Goal: Find specific page/section: Find specific page/section

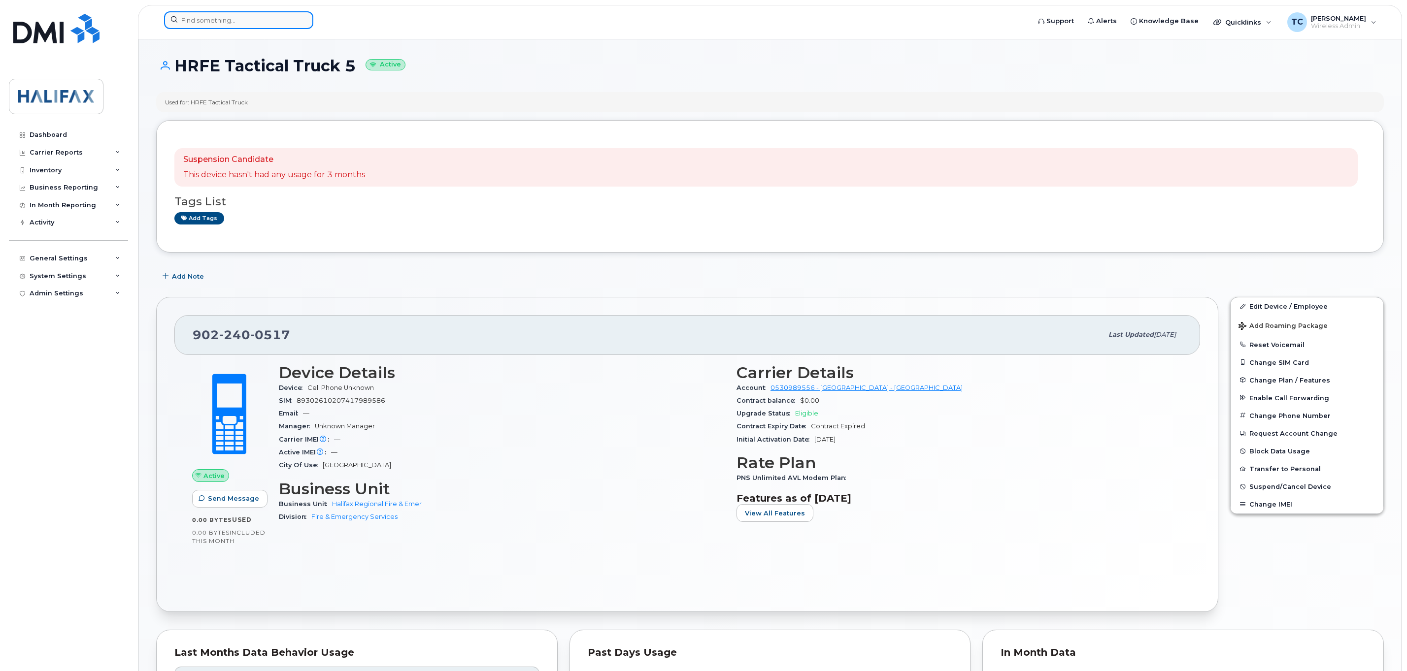
click at [251, 15] on input at bounding box center [238, 20] width 149 height 18
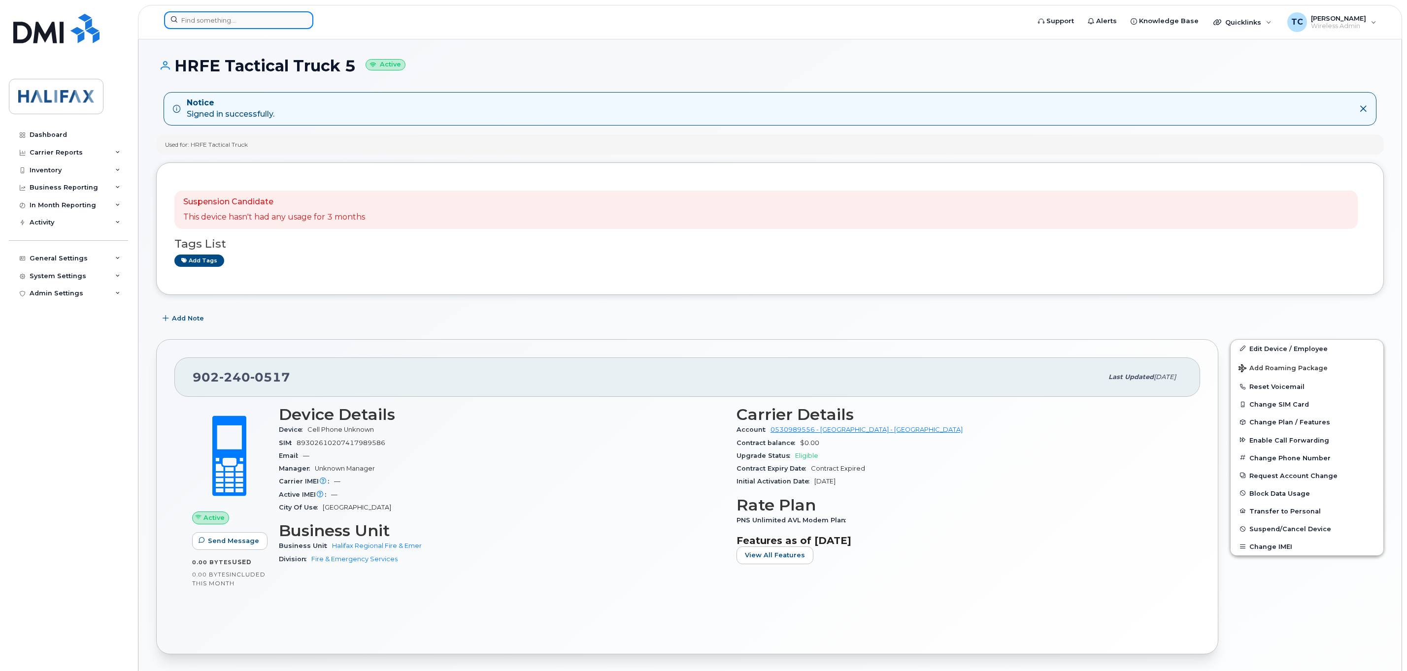
click at [245, 24] on input at bounding box center [238, 20] width 149 height 18
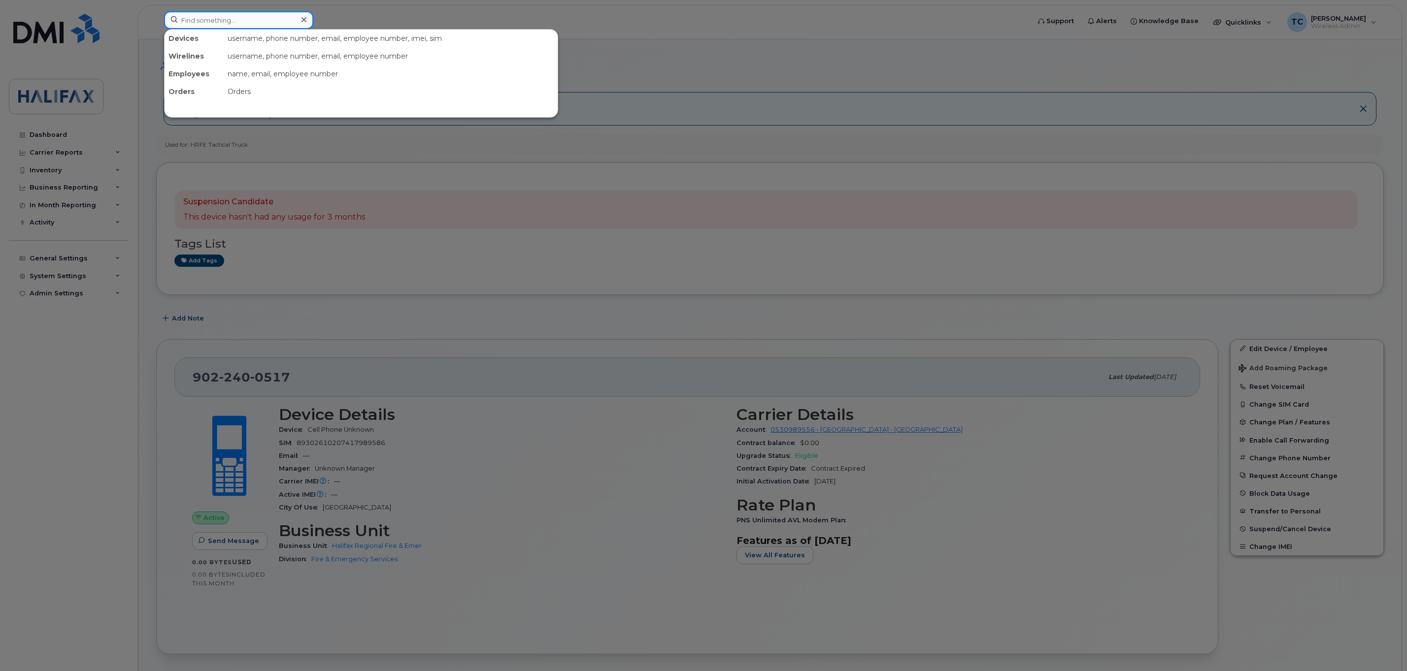
click at [249, 21] on input at bounding box center [238, 20] width 149 height 18
paste input "[PERSON_NAME] [PERSON_NAME]"
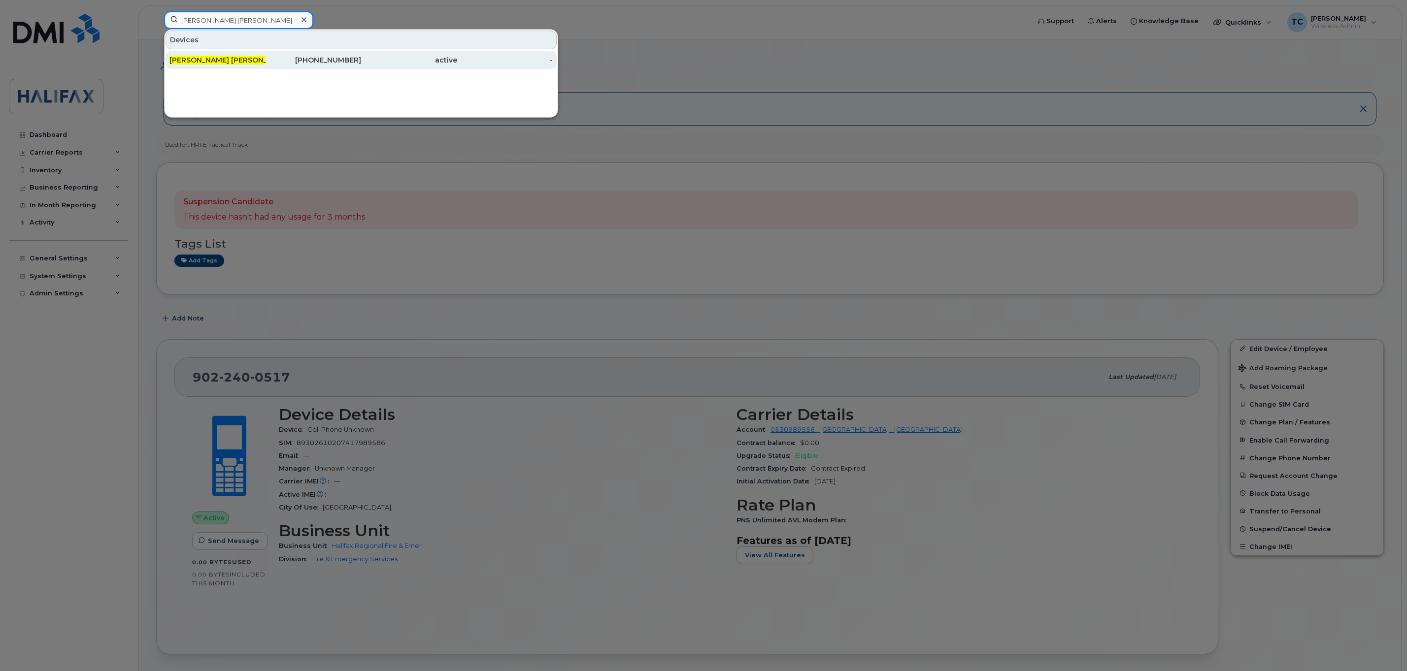
type input "[PERSON_NAME] [PERSON_NAME]"
click at [219, 61] on span "[PERSON_NAME] [PERSON_NAME]" at bounding box center [229, 60] width 121 height 9
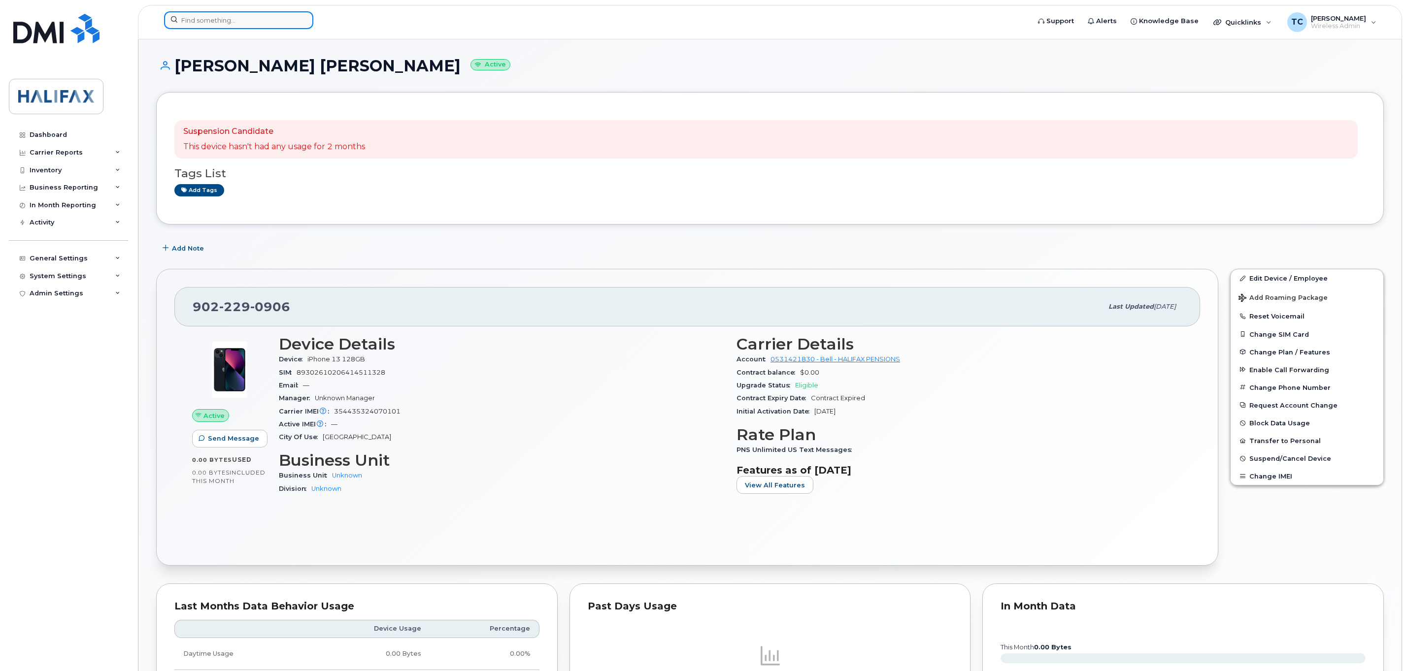
click at [262, 19] on input at bounding box center [238, 20] width 149 height 18
paste input "9022290906"
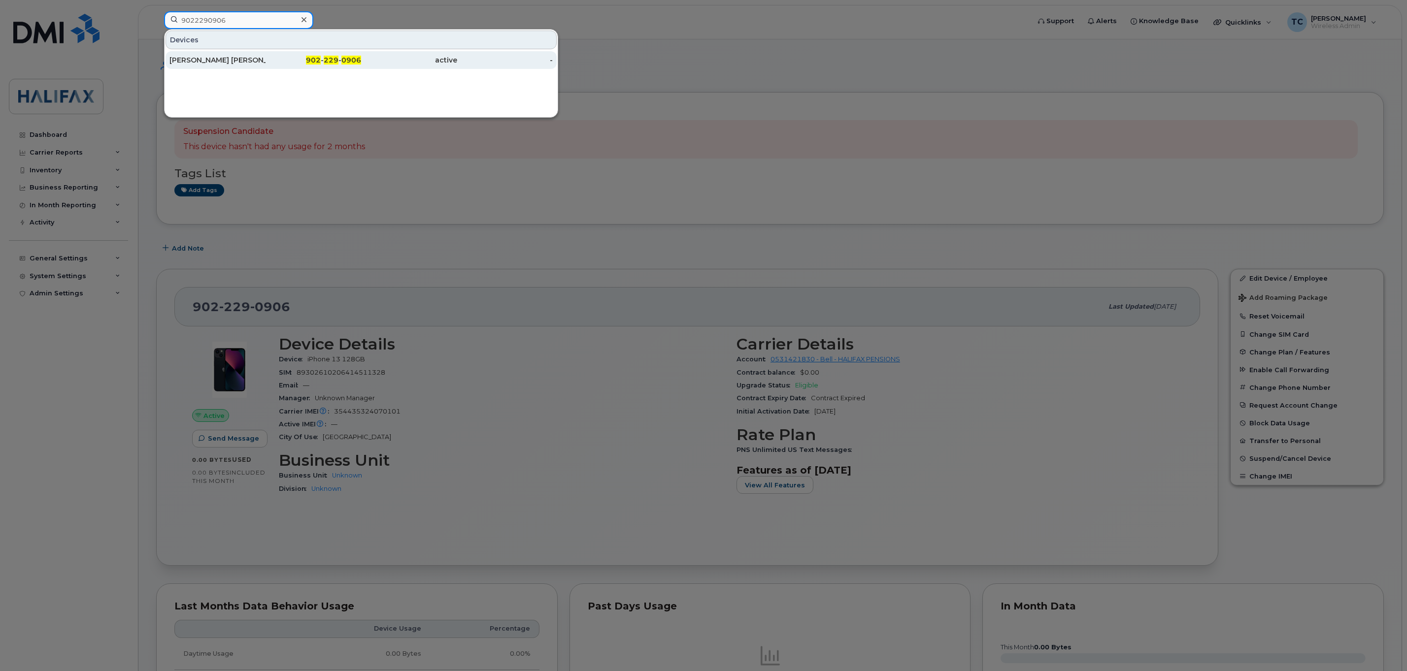
type input "9022290906"
click at [219, 54] on div "[PERSON_NAME] [PERSON_NAME]" at bounding box center [217, 60] width 96 height 18
